Goal: Task Accomplishment & Management: Manage account settings

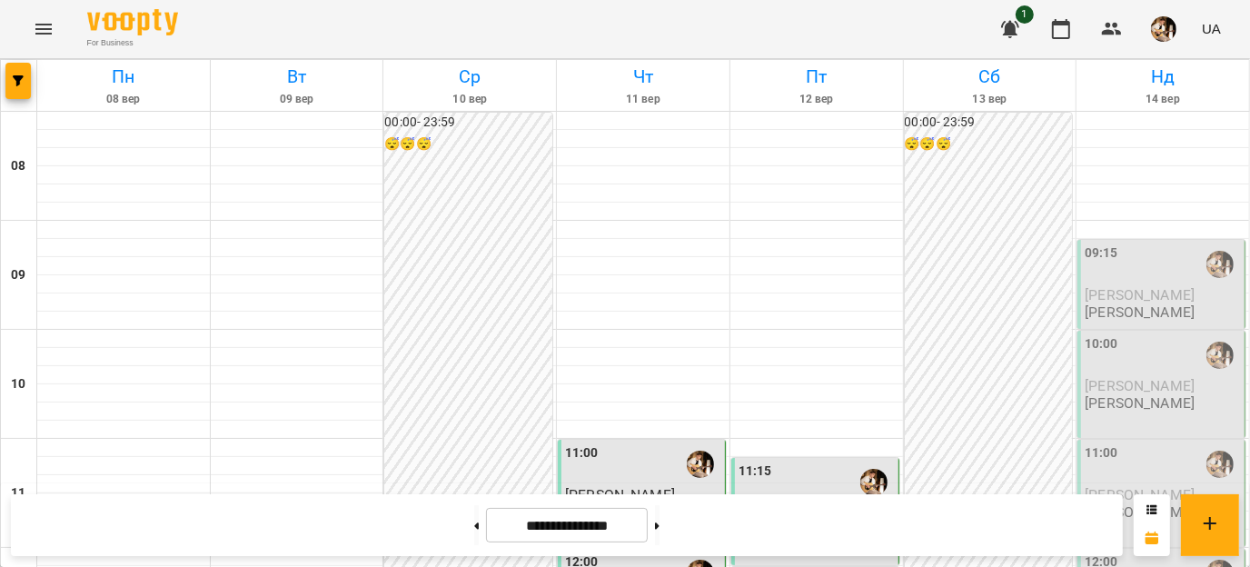
scroll to position [462, 0]
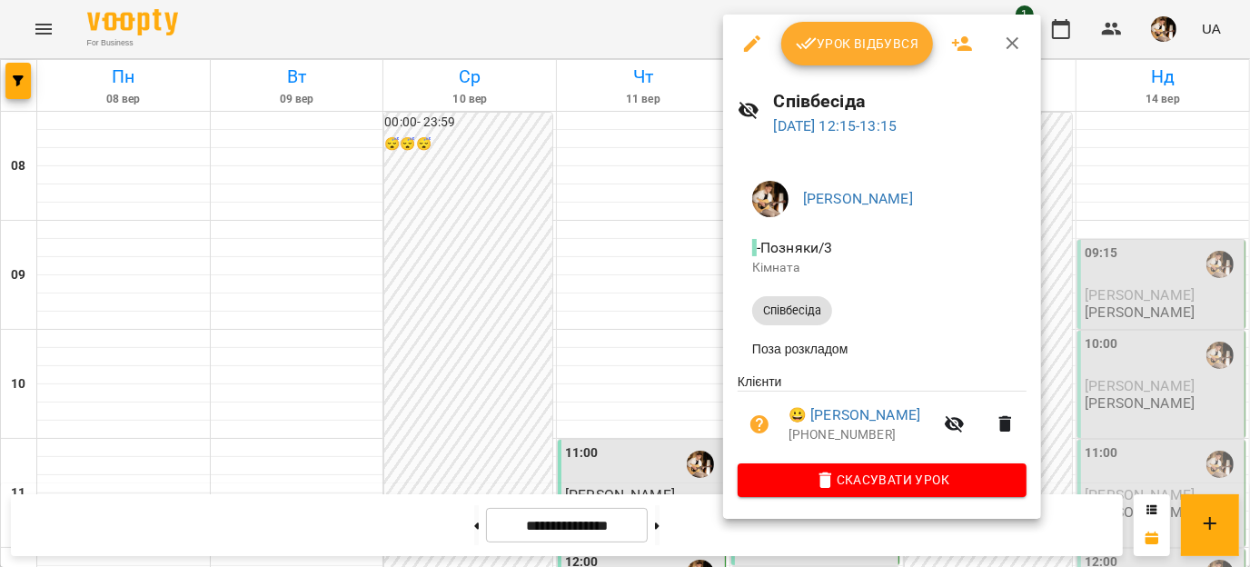
click at [844, 56] on button "Урок відбувся" at bounding box center [857, 44] width 153 height 44
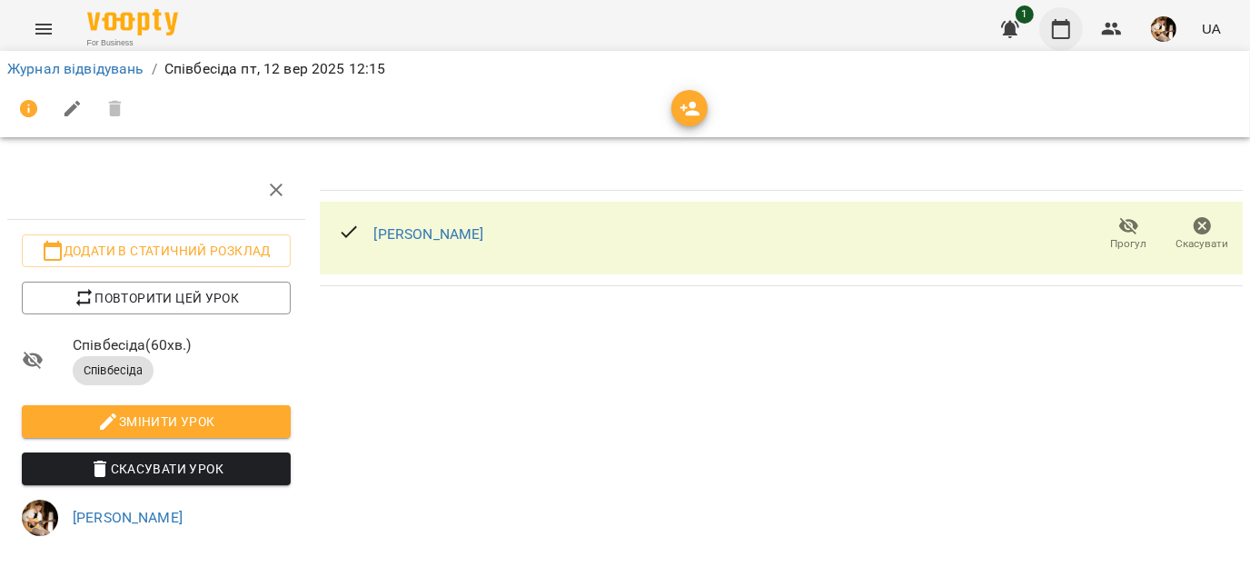
click at [1064, 25] on icon "button" at bounding box center [1061, 29] width 22 height 22
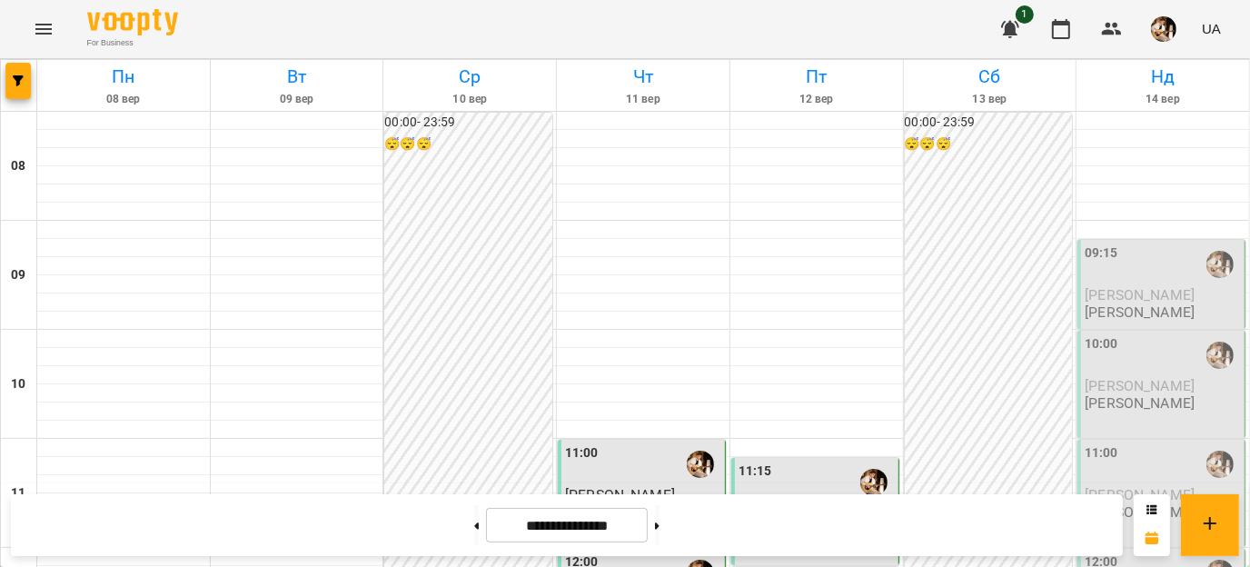
scroll to position [449, 0]
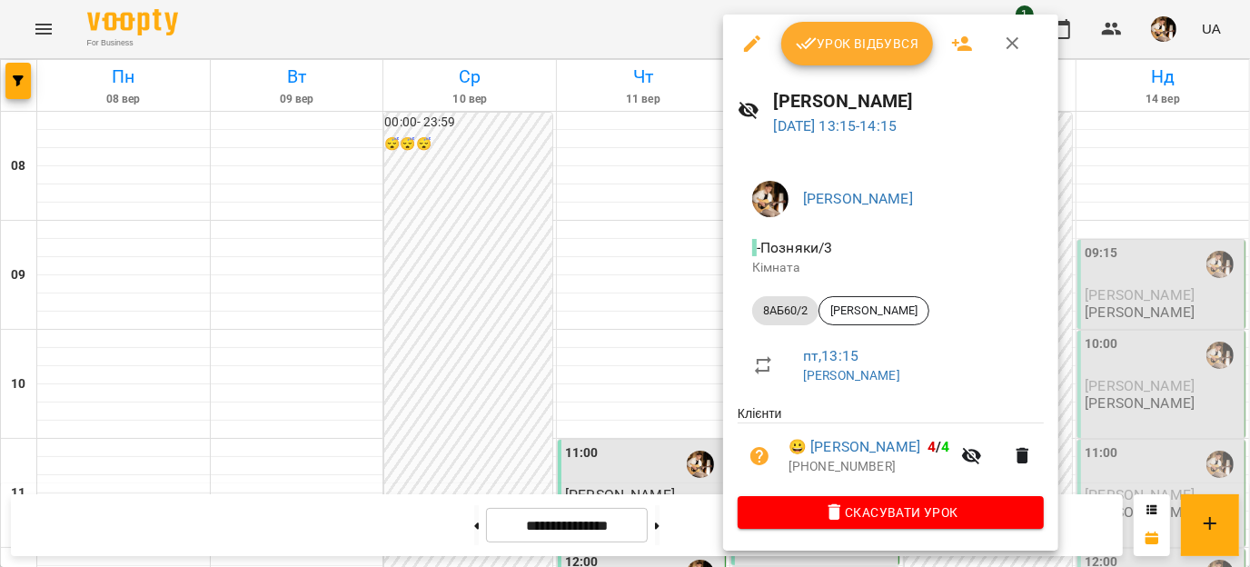
click at [826, 46] on span "Урок відбувся" at bounding box center [858, 44] width 124 height 22
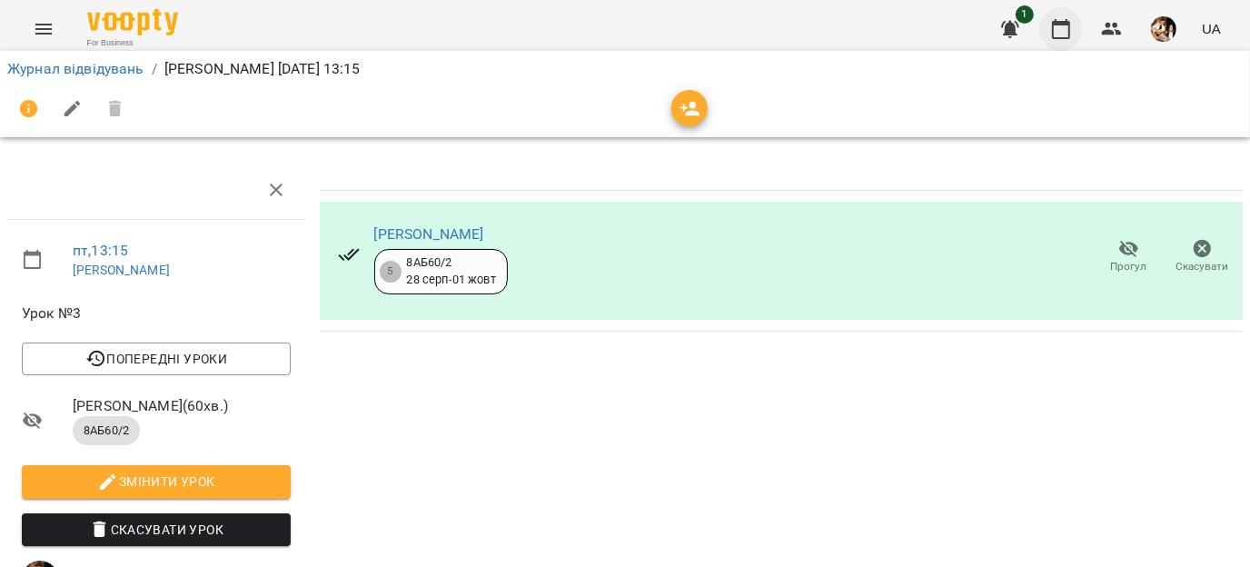
click at [1068, 27] on icon "button" at bounding box center [1061, 29] width 22 height 22
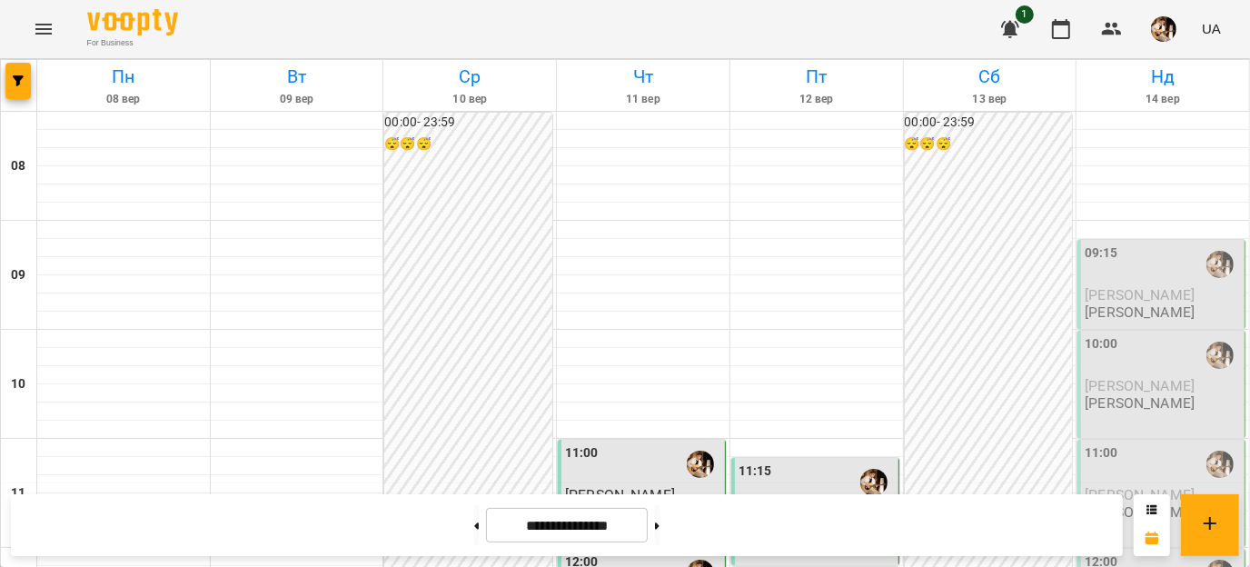
scroll to position [626, 0]
